Goal: Find specific page/section: Locate a particular part of the current website

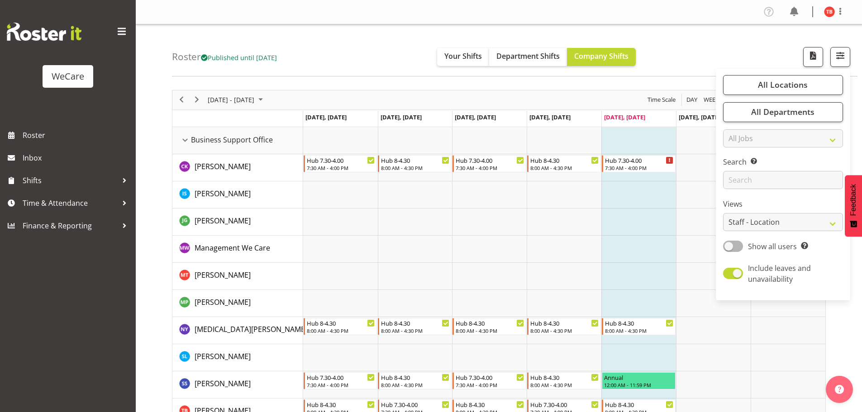
select select "location"
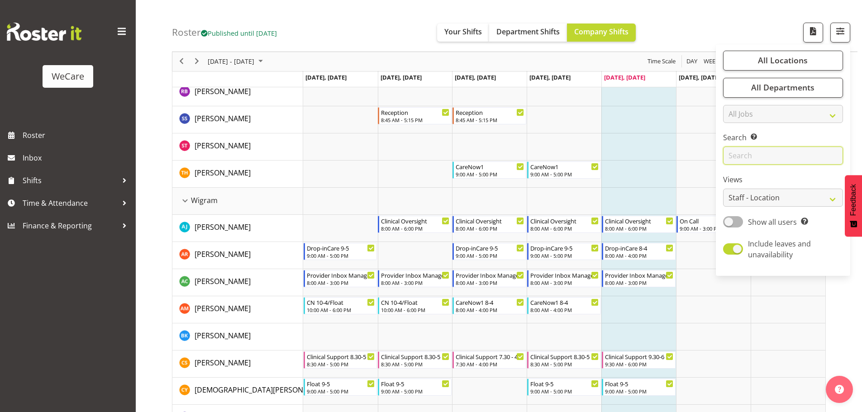
click at [763, 159] on input "text" at bounding box center [783, 156] width 120 height 18
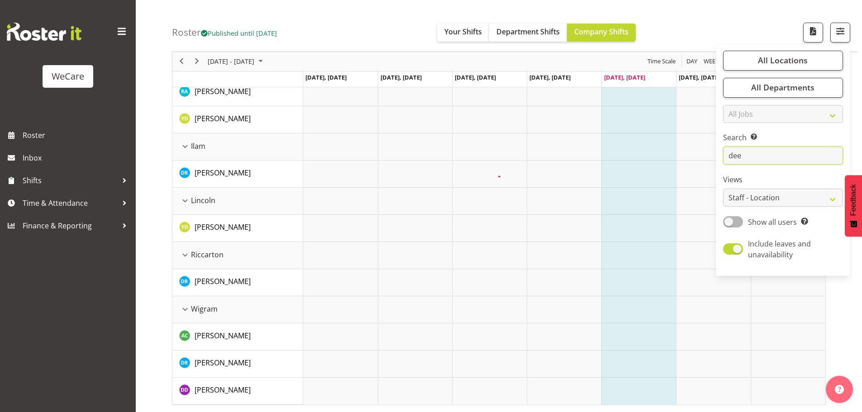
scroll to position [0, 0]
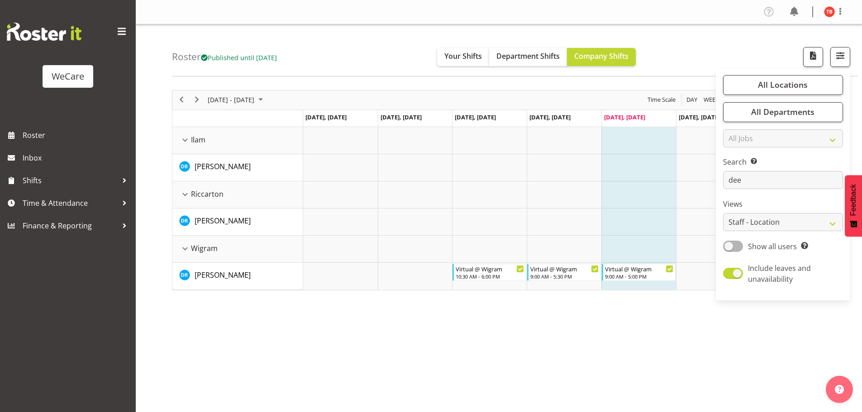
click at [446, 148] on td "Timeline Week of October 10, 2025" at bounding box center [415, 140] width 75 height 27
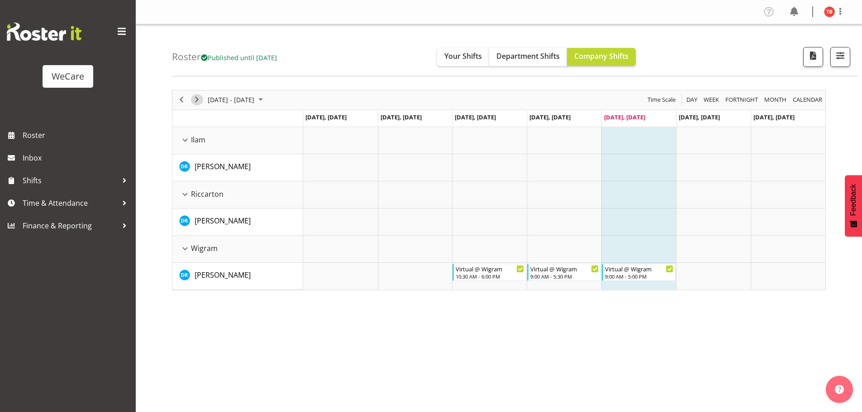
click at [196, 103] on span "Next" at bounding box center [196, 99] width 11 height 11
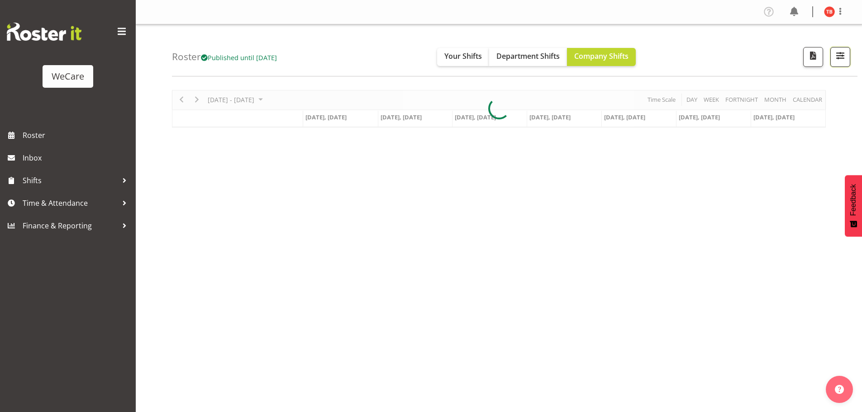
click at [845, 57] on span "button" at bounding box center [840, 56] width 12 height 12
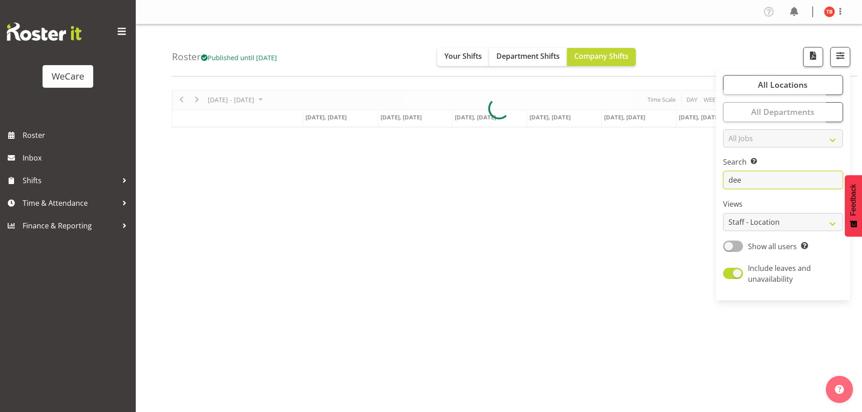
click at [770, 185] on input "dee" at bounding box center [783, 180] width 120 height 18
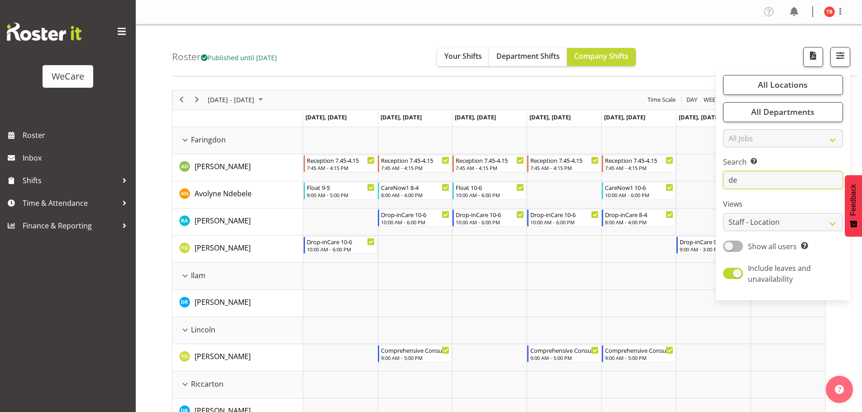
type input "d"
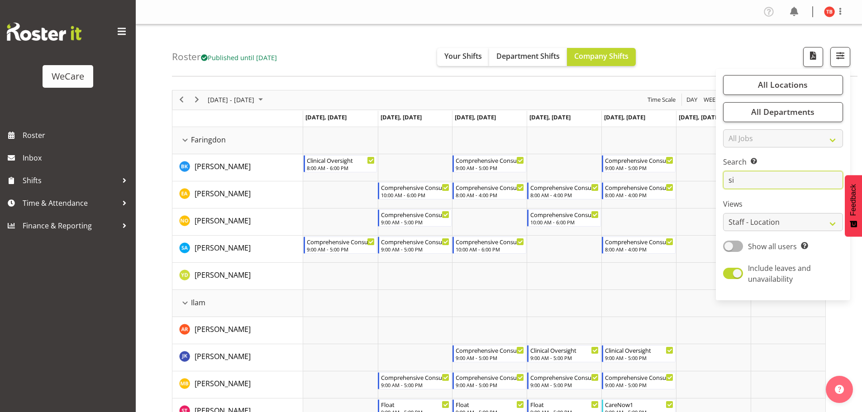
type input "s"
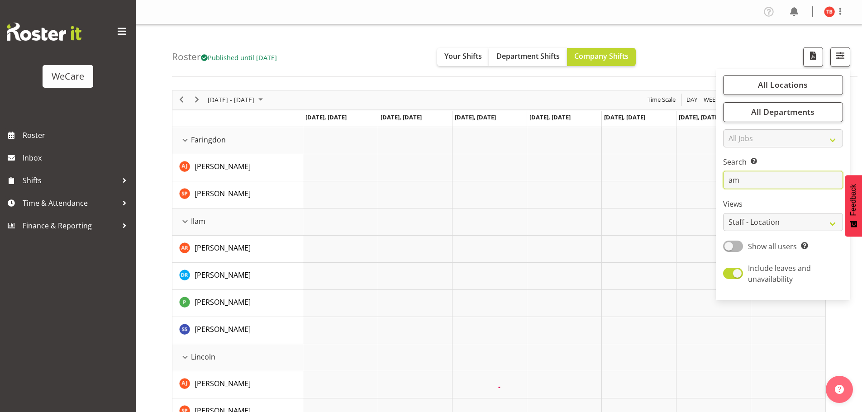
type input "a"
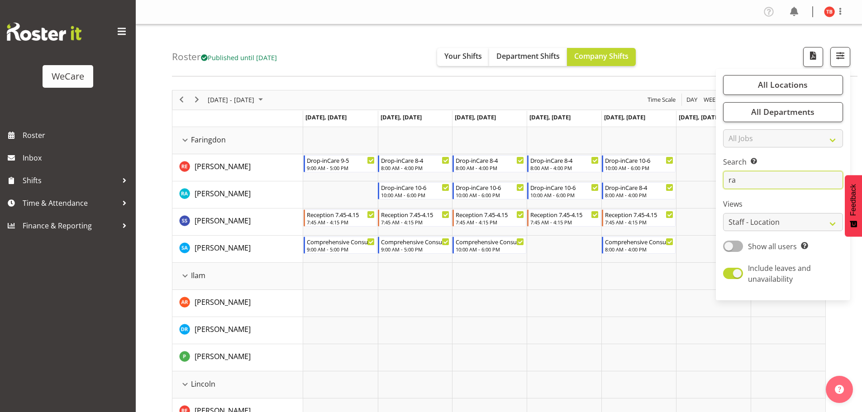
type input "r"
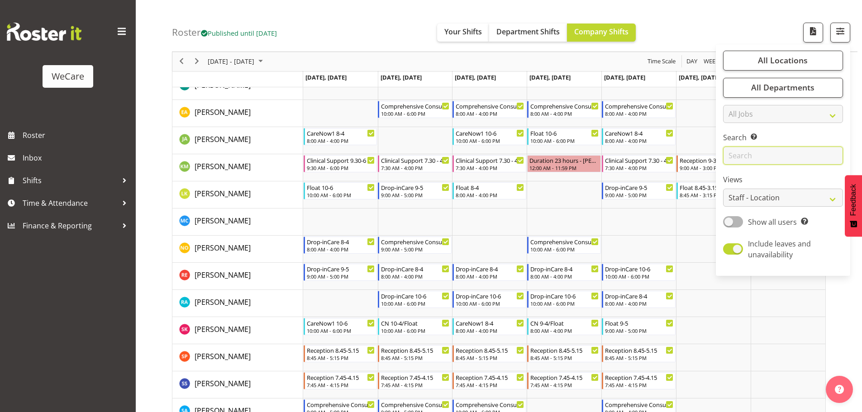
scroll to position [452, 0]
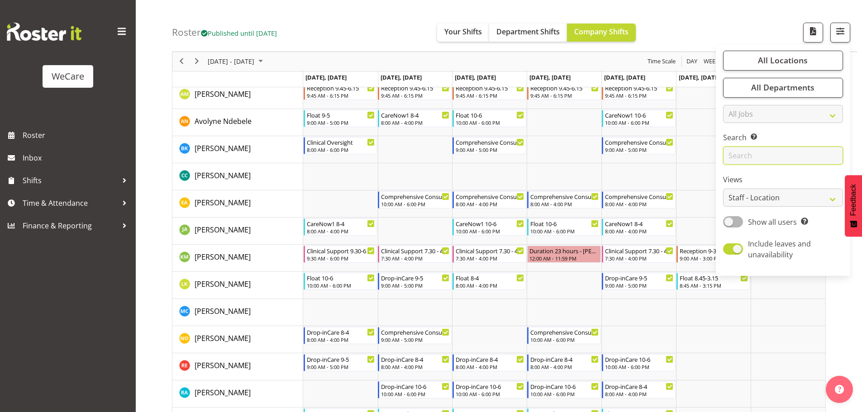
click at [753, 157] on input "text" at bounding box center [783, 156] width 120 height 18
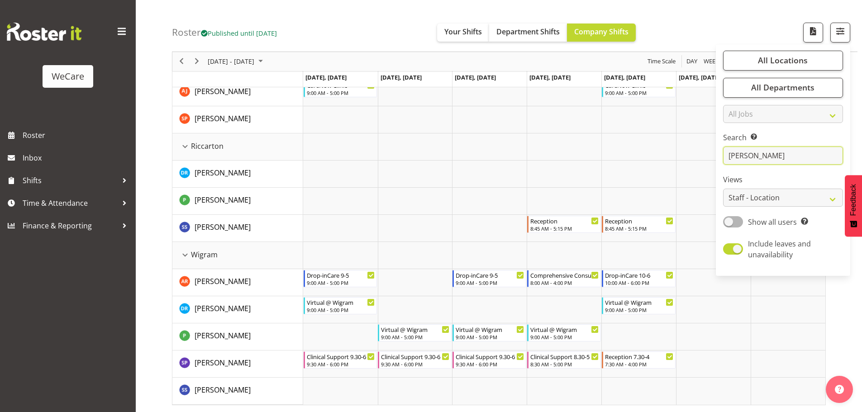
scroll to position [33, 0]
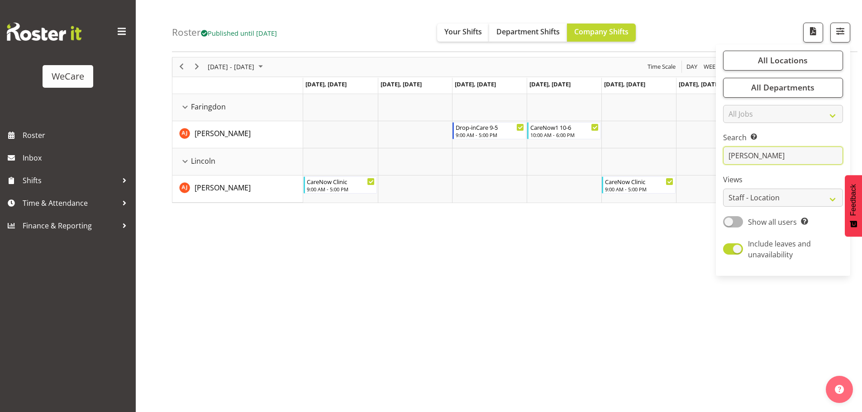
click at [788, 152] on input "[PERSON_NAME]" at bounding box center [783, 156] width 120 height 18
type input "a"
